Goal: Transaction & Acquisition: Download file/media

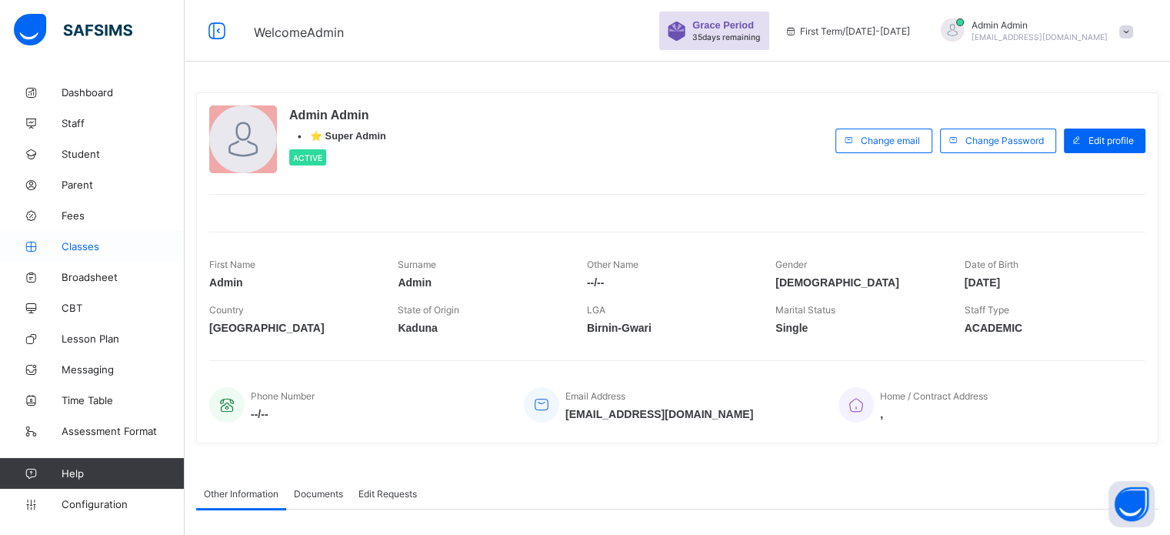
click at [78, 238] on link "Classes" at bounding box center [92, 246] width 185 height 31
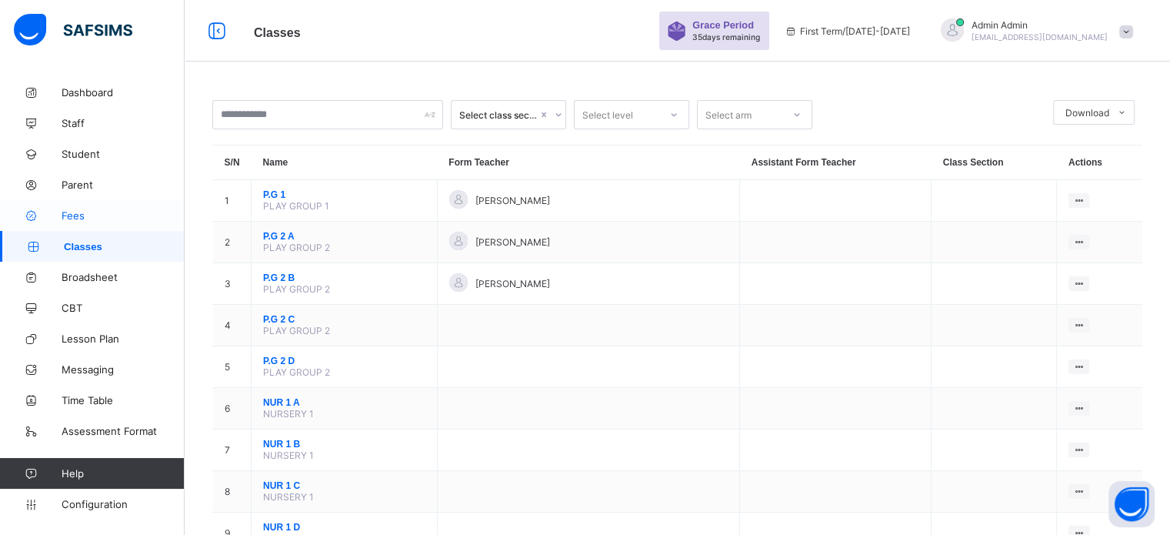
click at [65, 209] on span "Fees" at bounding box center [123, 215] width 123 height 12
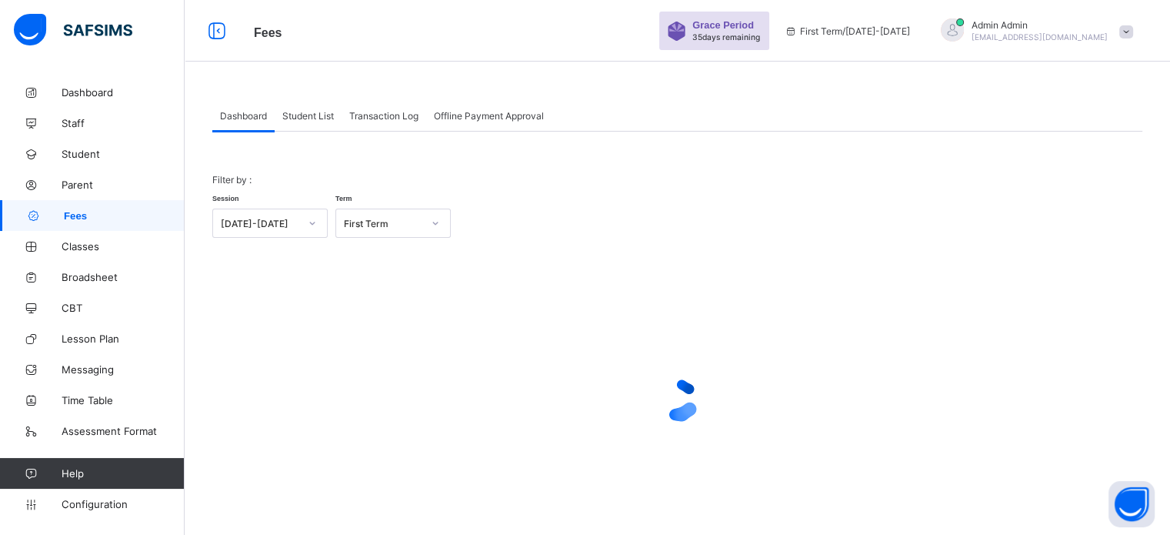
click at [318, 115] on span "Student List" at bounding box center [308, 116] width 52 height 12
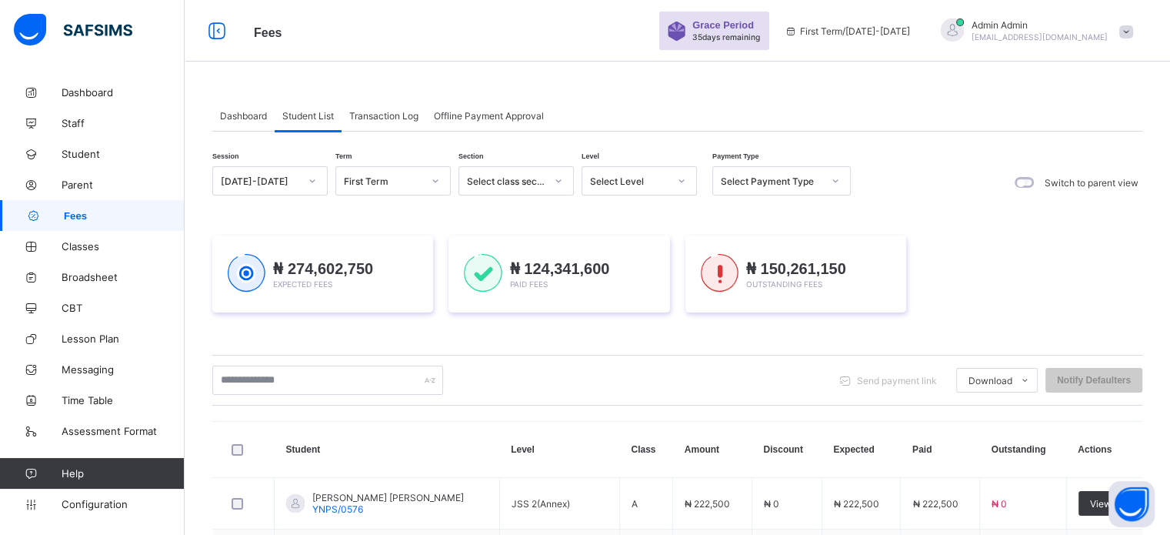
scroll to position [262, 0]
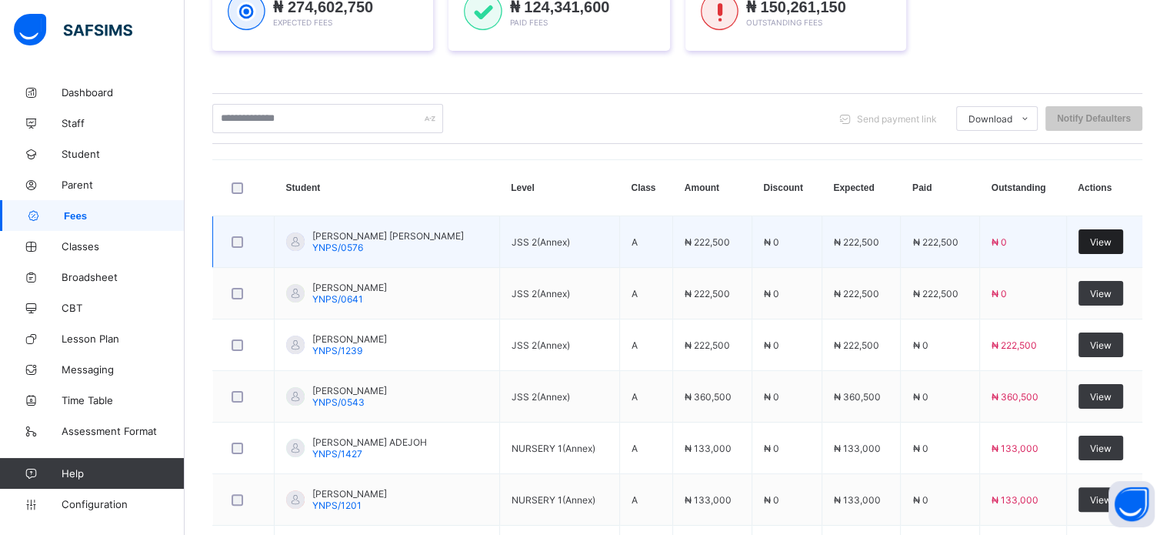
click at [574, 236] on span "View" at bounding box center [1101, 242] width 22 height 12
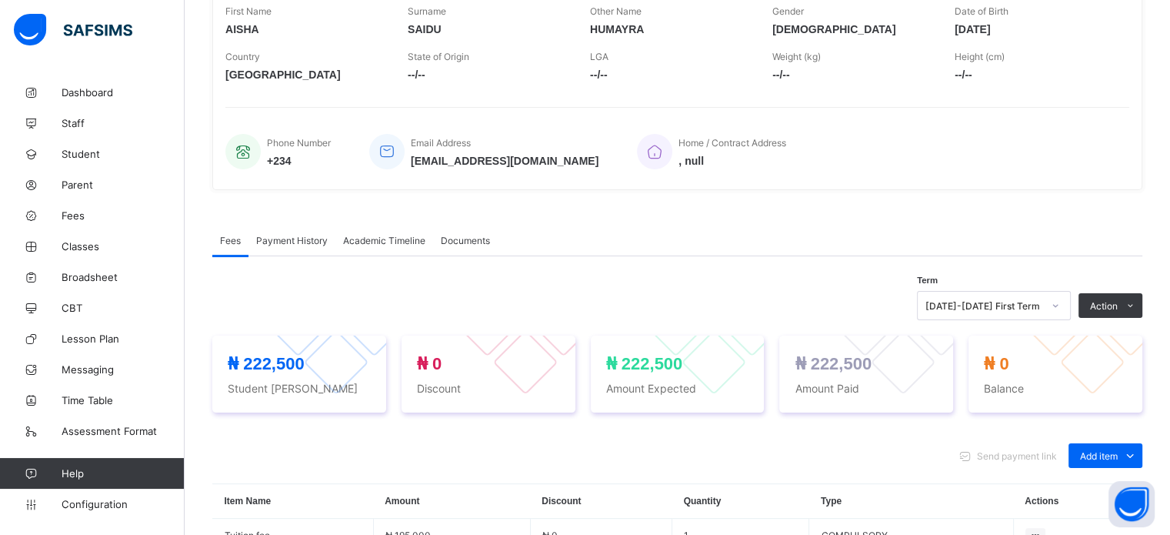
click at [311, 238] on span "Payment History" at bounding box center [292, 241] width 72 height 12
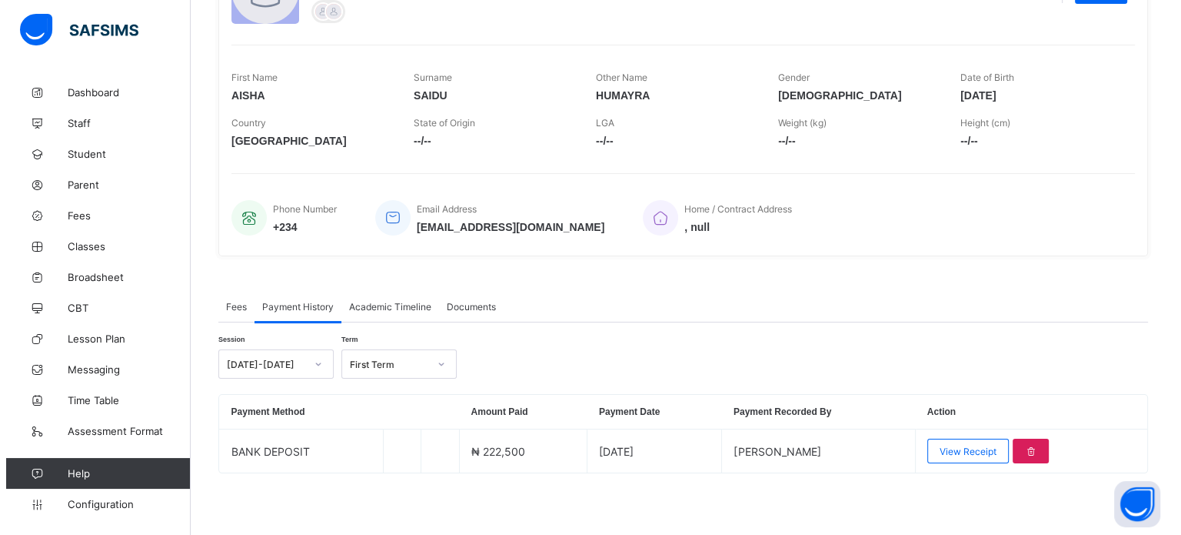
scroll to position [197, 0]
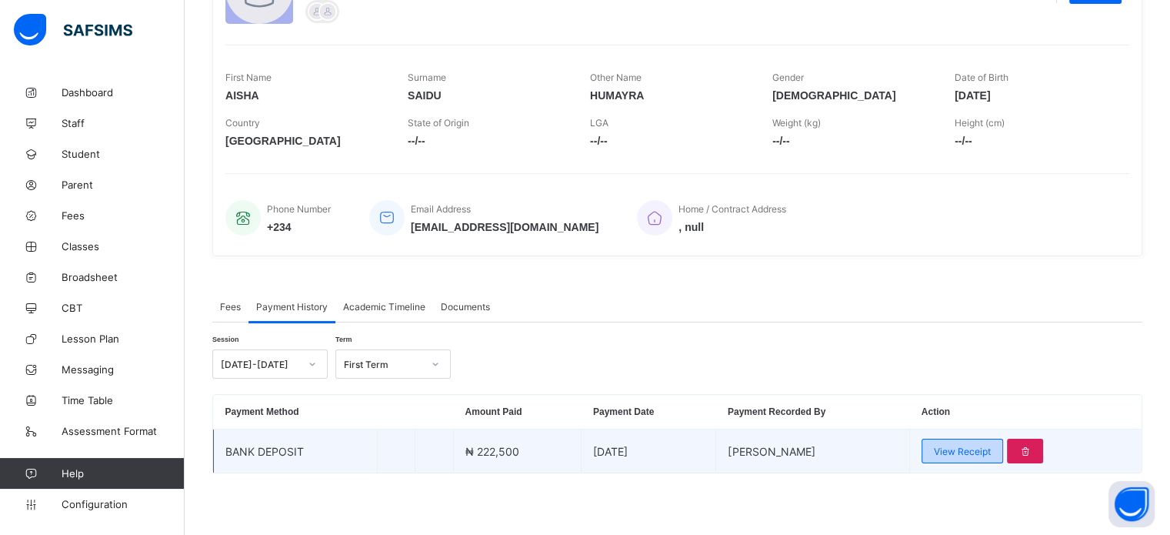
click at [574, 441] on div "View Receipt" at bounding box center [962, 450] width 82 height 25
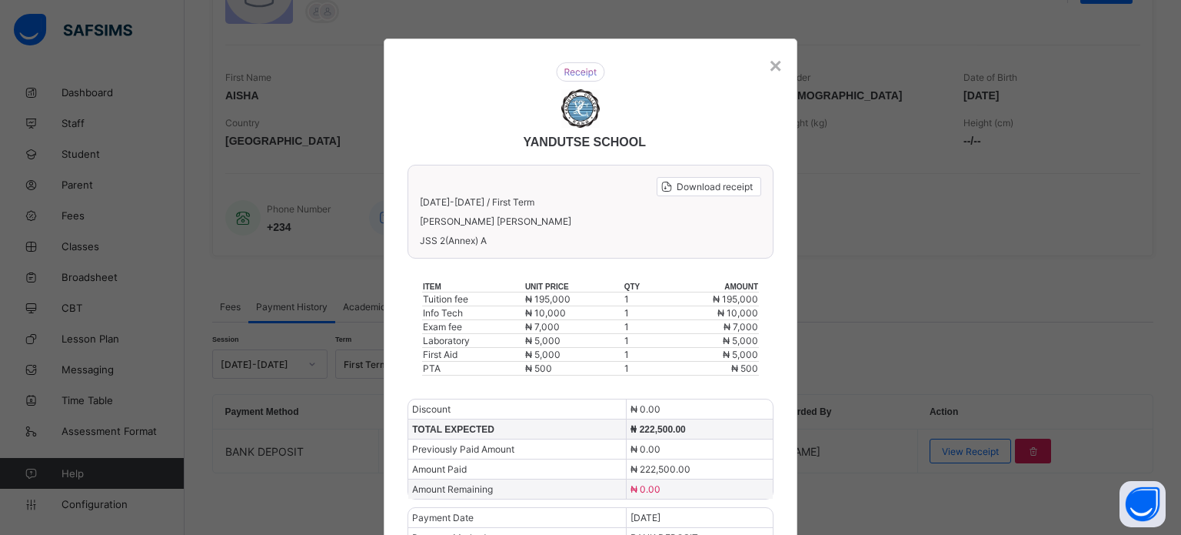
scroll to position [81, 0]
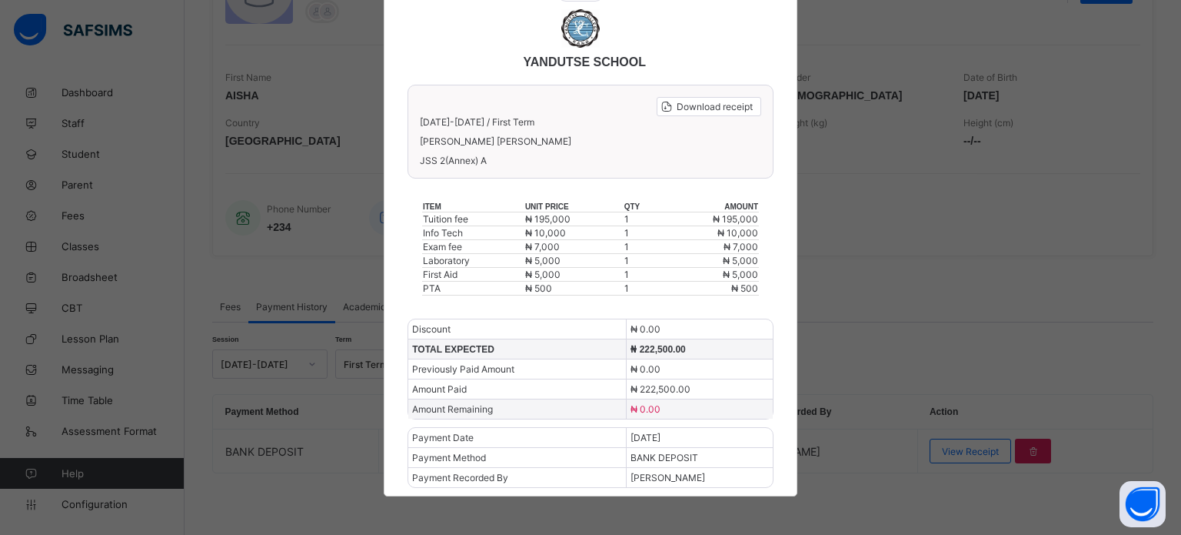
click at [574, 94] on div "Download receipt [DATE]-[DATE] / First Term [PERSON_NAME] [PERSON_NAME] JSS 2(A…" at bounding box center [591, 132] width 366 height 94
click at [574, 102] on span "Download receipt" at bounding box center [715, 107] width 76 height 12
drag, startPoint x: 1172, startPoint y: 296, endPoint x: 1181, endPoint y: 85, distance: 210.9
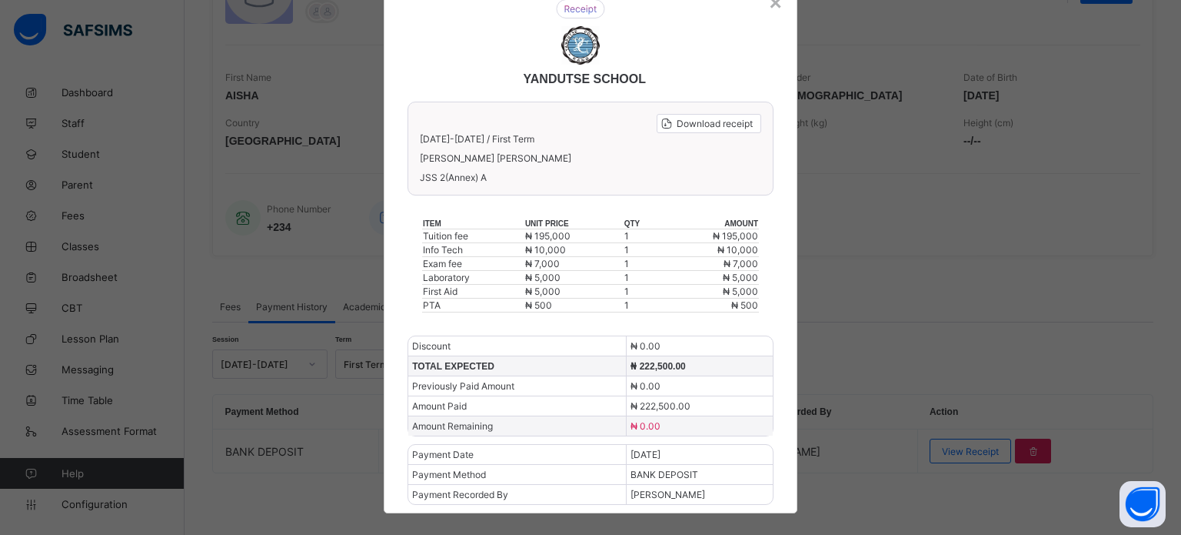
scroll to position [81, 0]
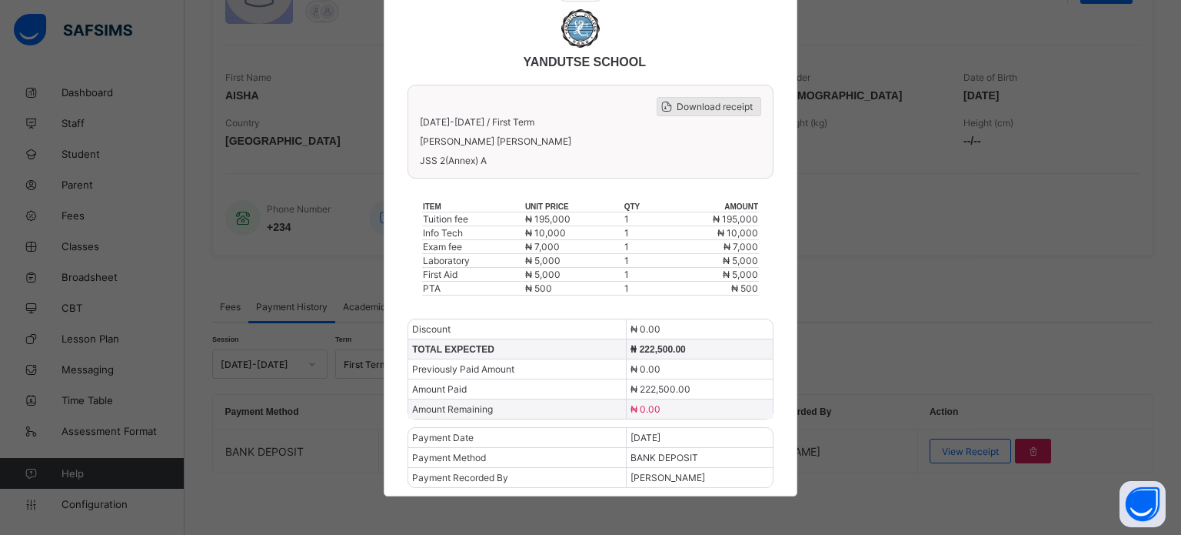
click at [574, 105] on span "Download receipt" at bounding box center [715, 107] width 76 height 12
click at [574, 110] on span "Download receipt" at bounding box center [715, 107] width 76 height 12
click at [574, 108] on span "Download receipt" at bounding box center [715, 107] width 76 height 12
click at [574, 110] on span "Download receipt" at bounding box center [715, 107] width 76 height 12
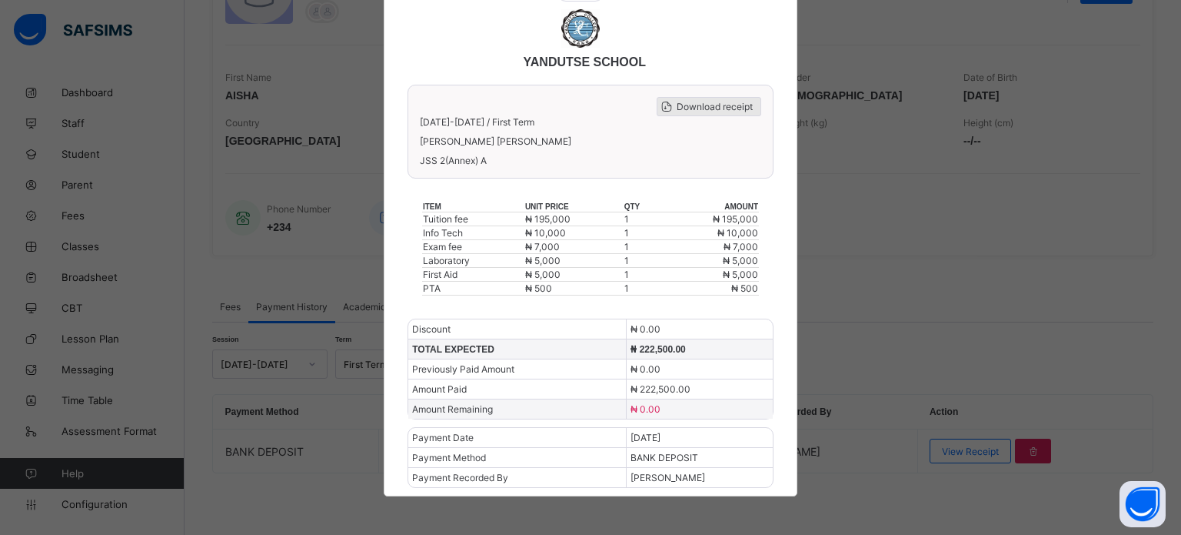
click at [574, 110] on span "Download receipt" at bounding box center [715, 107] width 76 height 12
click at [574, 107] on span "Download receipt" at bounding box center [715, 107] width 76 height 12
click at [574, 108] on span "Download receipt" at bounding box center [715, 107] width 76 height 12
click at [574, 112] on div "Download receipt" at bounding box center [709, 106] width 105 height 19
click at [574, 104] on span "Download receipt" at bounding box center [715, 107] width 76 height 12
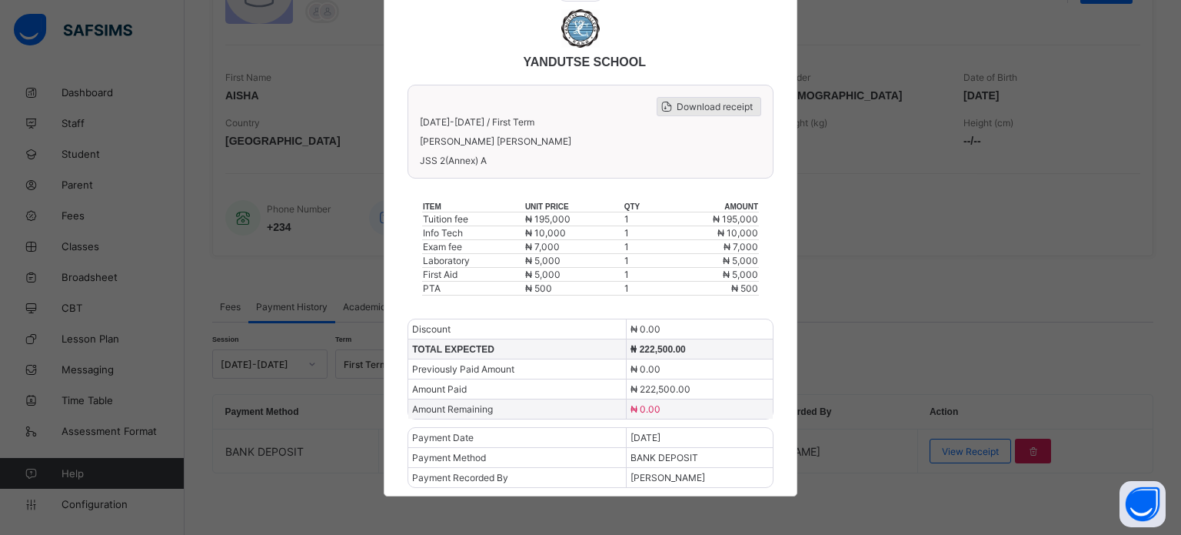
click at [574, 107] on span "Download receipt" at bounding box center [715, 107] width 76 height 12
click at [574, 105] on span "Download receipt" at bounding box center [715, 107] width 76 height 12
click at [574, 104] on span "Download receipt" at bounding box center [715, 107] width 76 height 12
click at [574, 106] on span "Download receipt" at bounding box center [715, 107] width 76 height 12
click at [574, 104] on span "Download receipt" at bounding box center [715, 107] width 76 height 12
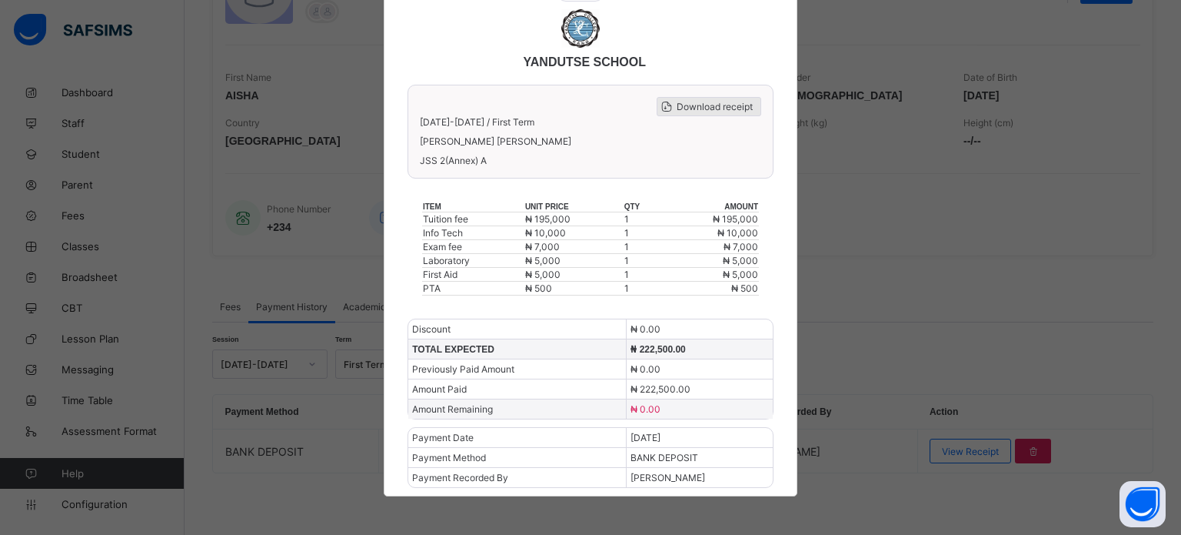
click at [574, 104] on span "Download receipt" at bounding box center [715, 107] width 76 height 12
click at [574, 115] on div "Download receipt" at bounding box center [709, 106] width 105 height 19
